Goal: Use online tool/utility: Utilize a website feature to perform a specific function

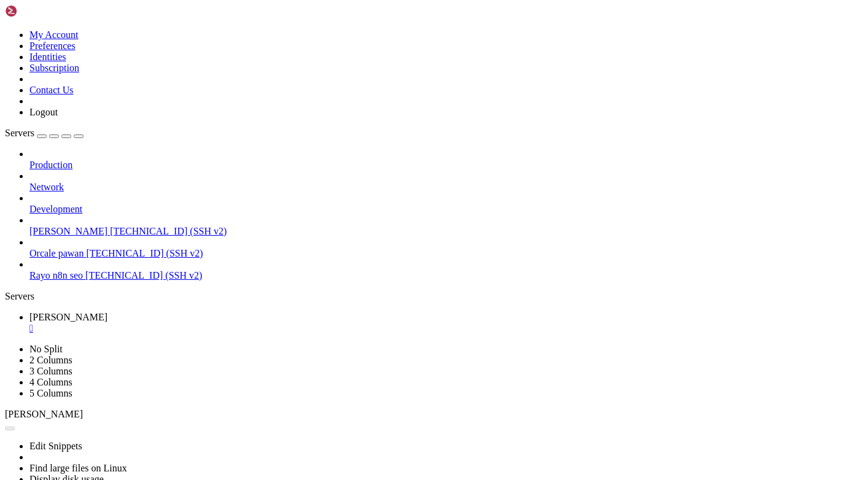
scroll to position [9, 0]
drag, startPoint x: 9, startPoint y: 545, endPoint x: 186, endPoint y: 660, distance: 210.7
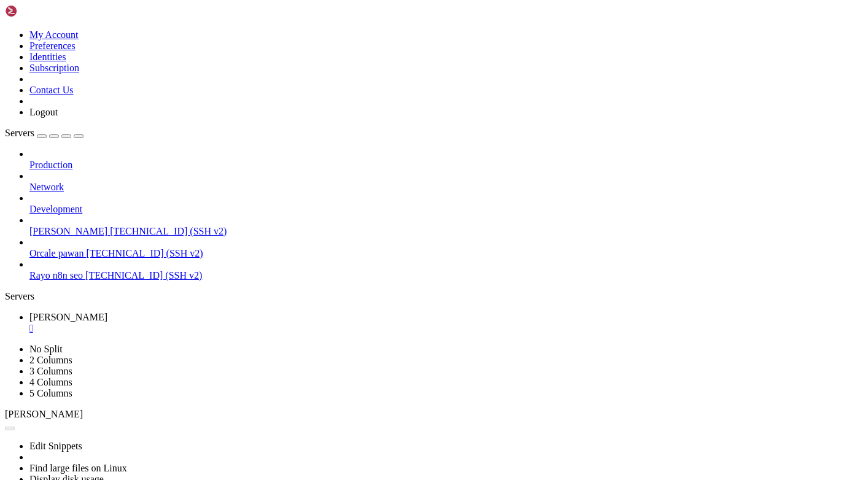
drag, startPoint x: 10, startPoint y: 541, endPoint x: 149, endPoint y: 539, distance: 138.8
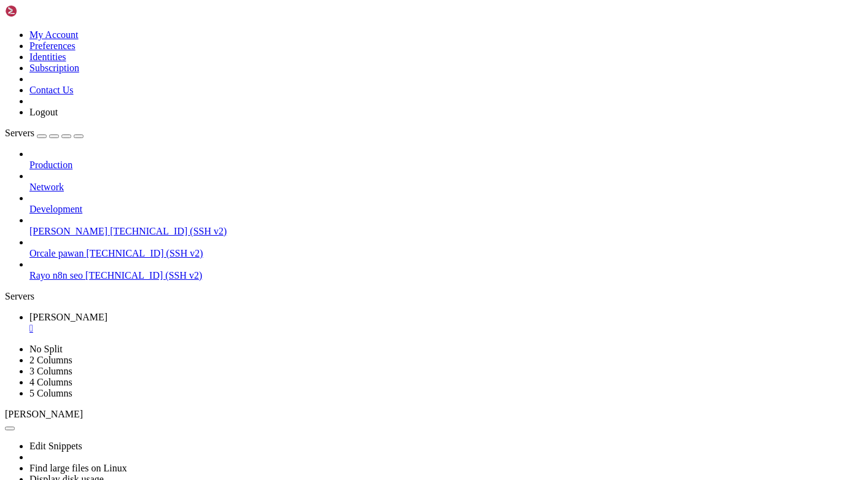
drag, startPoint x: 10, startPoint y: 837, endPoint x: 433, endPoint y: 914, distance: 429.6
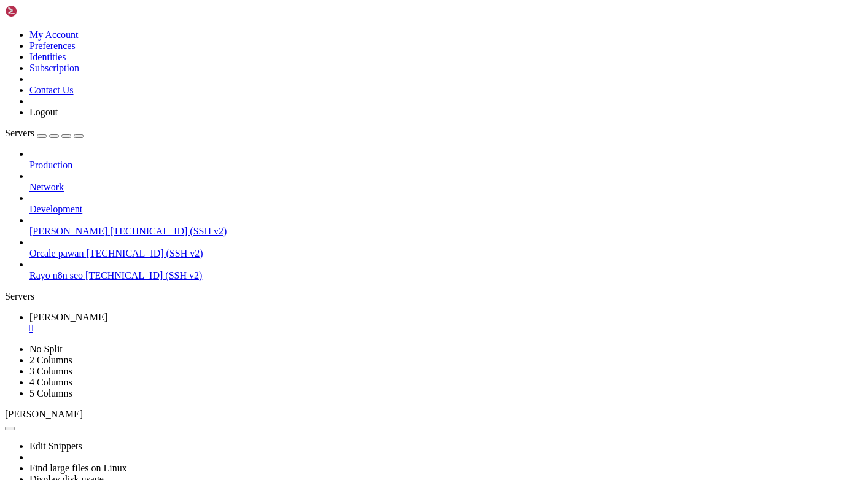
copy div "ubuntu@dev-rayo : ~/Rayo-backend $ sudo lsof -i :8000 COMMAND PID USER FD TYPE …"
